Goal: Check status

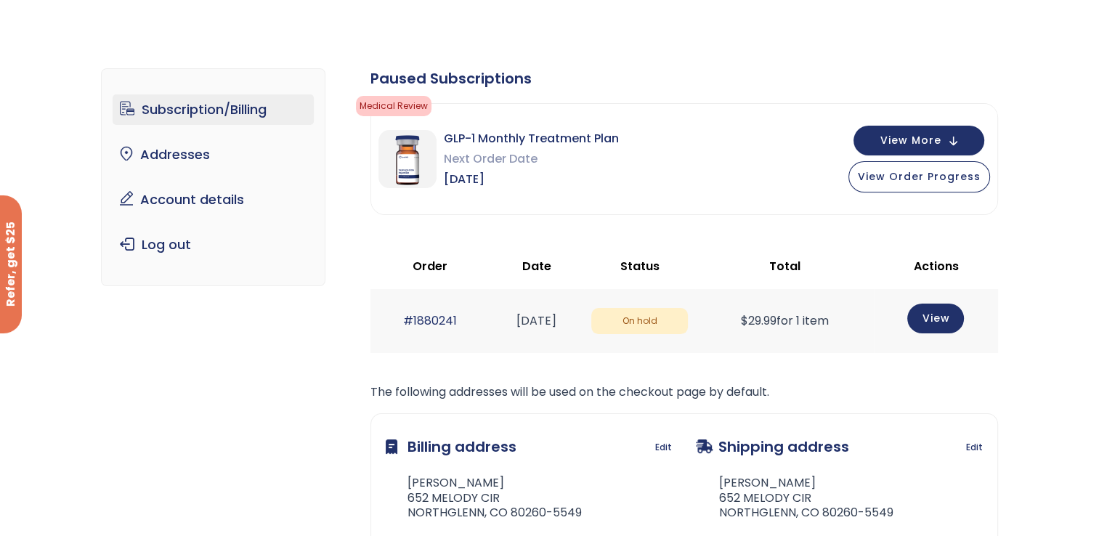
scroll to position [73, 0]
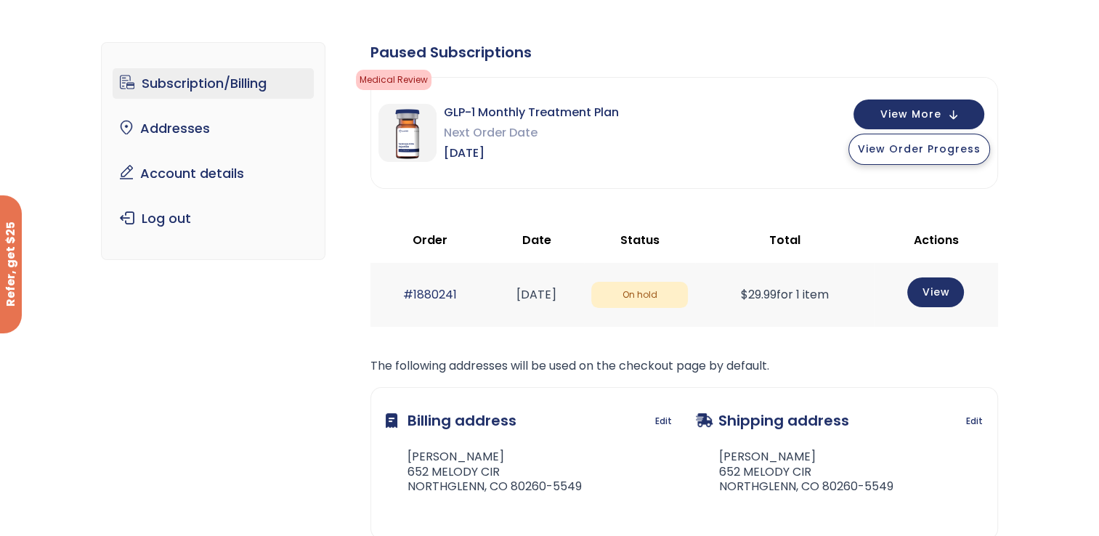
click at [904, 149] on span "View Order Progress" at bounding box center [919, 149] width 123 height 15
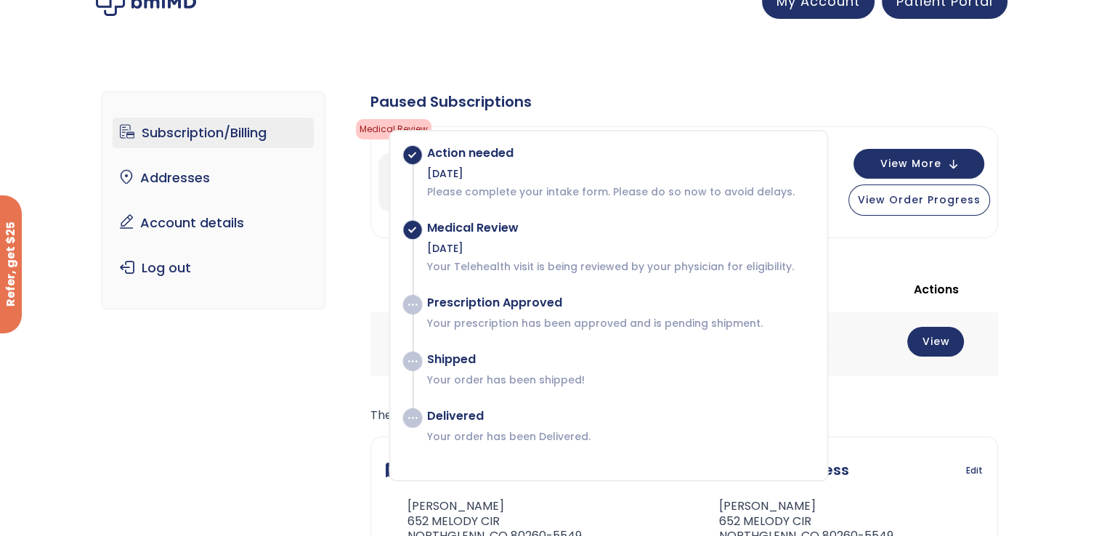
scroll to position [0, 0]
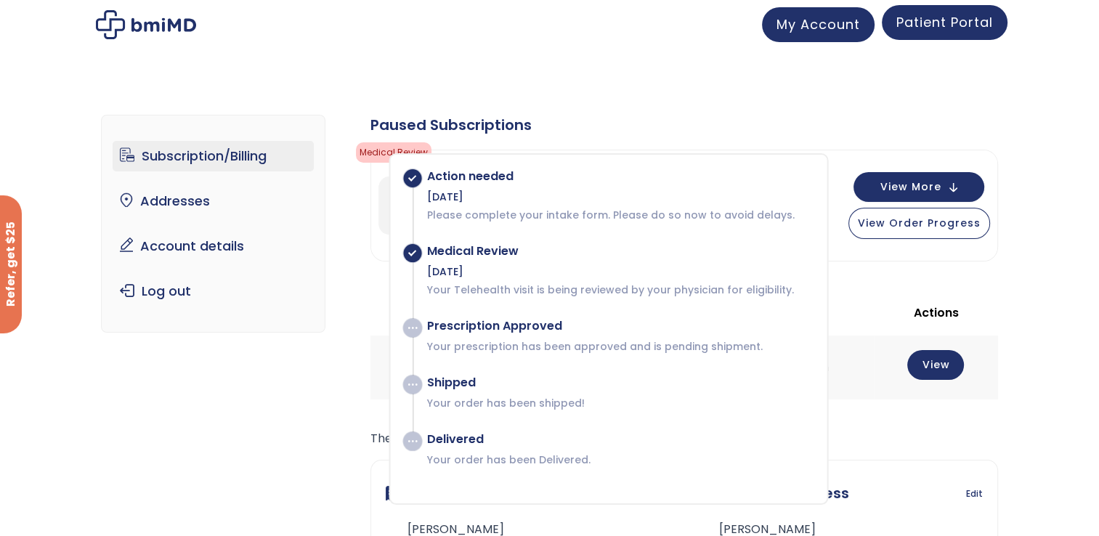
click at [935, 23] on span "Patient Portal" at bounding box center [944, 22] width 97 height 18
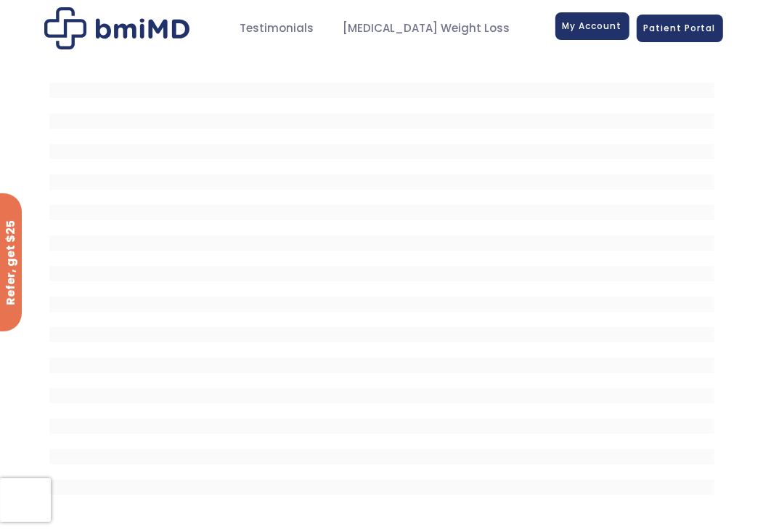
click at [590, 28] on span "My Account" at bounding box center [593, 26] width 60 height 12
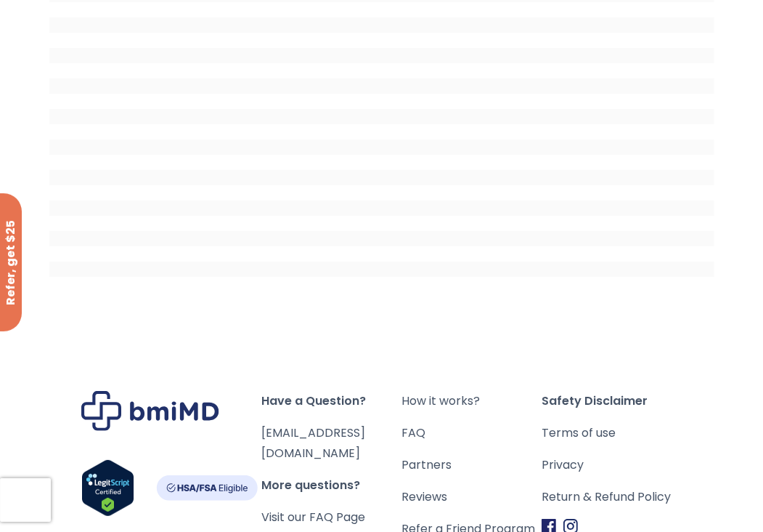
scroll to position [67, 0]
